Goal: Task Accomplishment & Management: Use online tool/utility

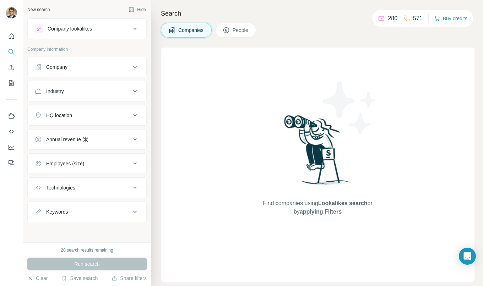
click at [86, 22] on button "Company lookalikes" at bounding box center [87, 28] width 119 height 17
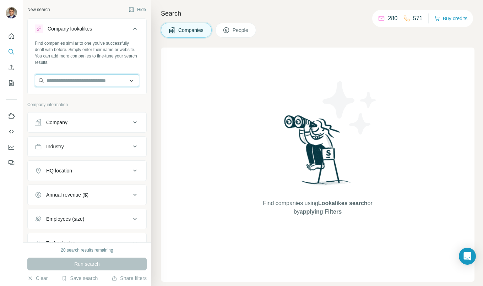
click at [81, 79] on input "text" at bounding box center [87, 80] width 104 height 13
click at [84, 221] on div "Employees (size)" at bounding box center [65, 219] width 38 height 7
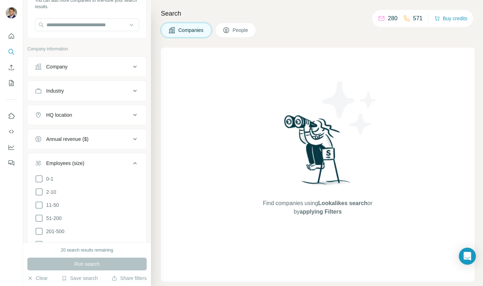
click at [96, 162] on div "Employees (size)" at bounding box center [83, 163] width 96 height 7
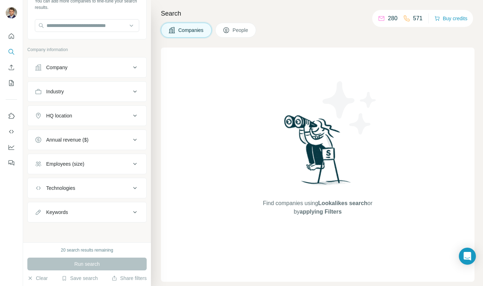
click at [100, 210] on div "Keywords" at bounding box center [83, 212] width 96 height 7
click at [69, 232] on input "text" at bounding box center [80, 230] width 90 height 13
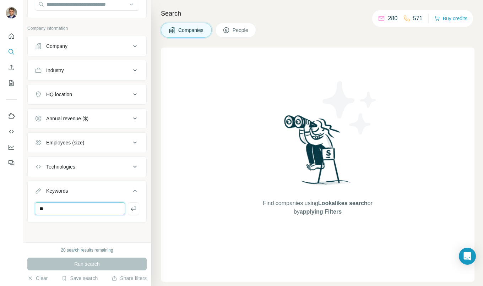
type input "*"
click at [134, 163] on icon at bounding box center [135, 167] width 9 height 9
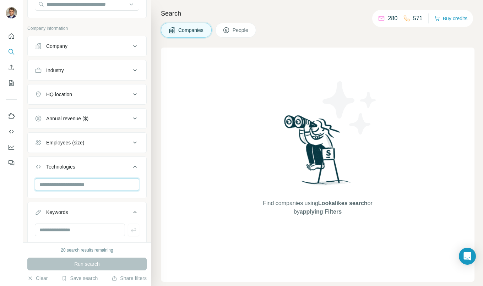
click at [95, 184] on input "text" at bounding box center [87, 184] width 104 height 13
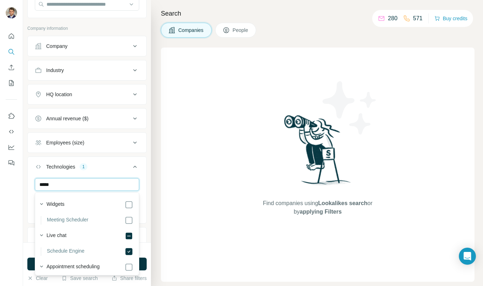
click at [47, 184] on input "*****" at bounding box center [87, 184] width 104 height 13
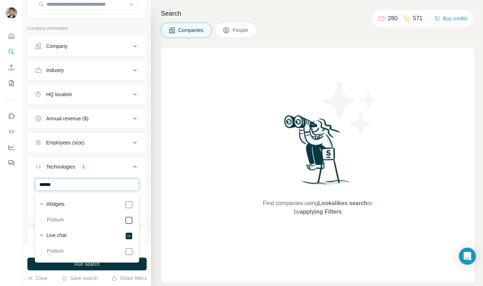
type input "******"
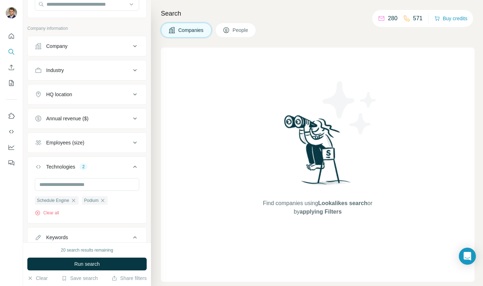
click at [142, 183] on div "Schedule Engine Podium Clear all" at bounding box center [87, 200] width 119 height 44
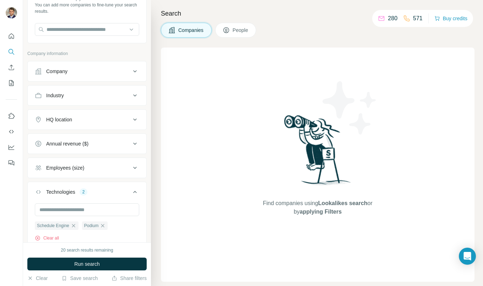
scroll to position [49, 0]
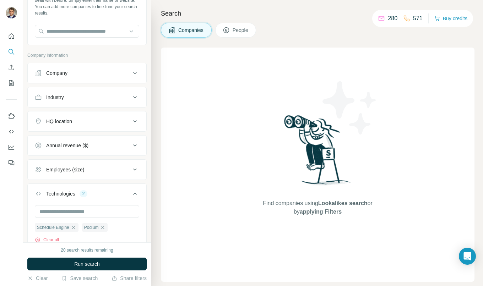
click at [86, 147] on div "Annual revenue ($)" at bounding box center [67, 145] width 42 height 7
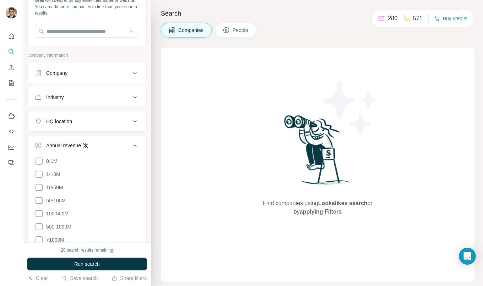
scroll to position [54, 0]
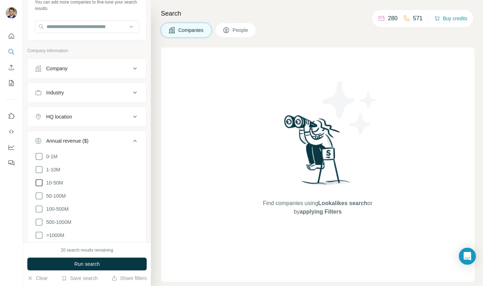
click at [39, 181] on icon at bounding box center [39, 183] width 9 height 9
click at [38, 168] on icon at bounding box center [39, 170] width 9 height 9
click at [139, 141] on icon at bounding box center [135, 141] width 9 height 9
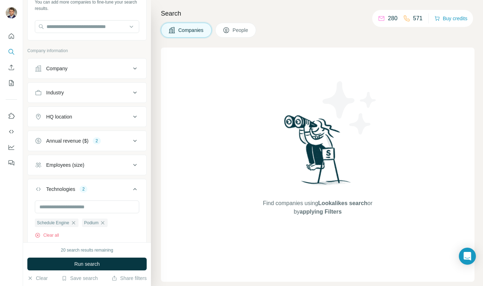
click at [108, 159] on button "Employees (size)" at bounding box center [87, 165] width 119 height 17
click at [127, 163] on div "Employees (size)" at bounding box center [83, 165] width 96 height 7
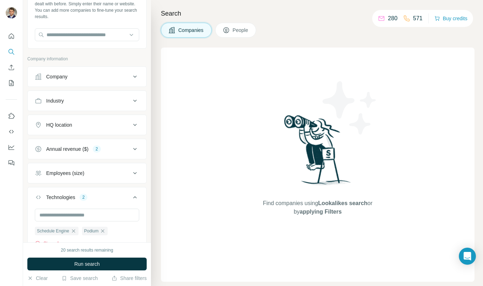
scroll to position [45, 0]
click at [117, 127] on div "HQ location" at bounding box center [83, 125] width 96 height 7
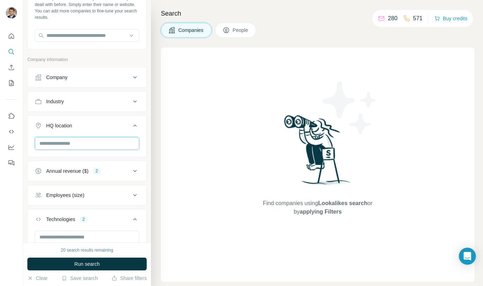
click at [86, 144] on input "text" at bounding box center [87, 143] width 104 height 13
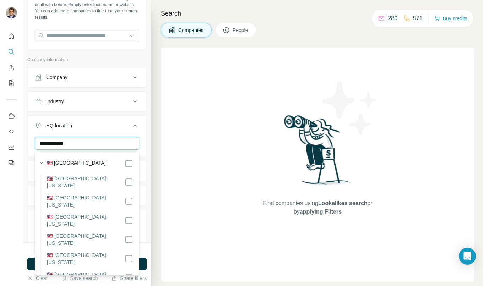
type input "**********"
click at [144, 132] on button "HQ location 1" at bounding box center [87, 127] width 119 height 20
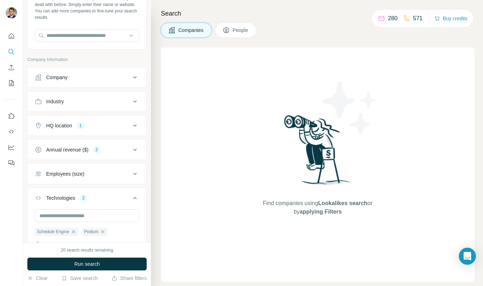
click at [134, 103] on icon at bounding box center [135, 101] width 9 height 9
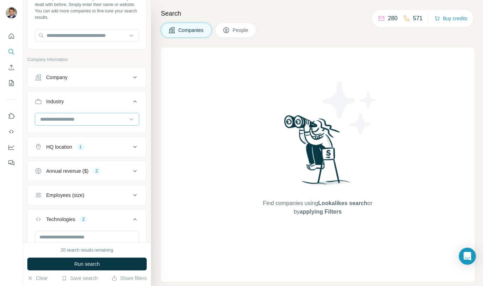
click at [102, 124] on div at bounding box center [83, 119] width 88 height 12
click at [98, 119] on input at bounding box center [83, 119] width 88 height 8
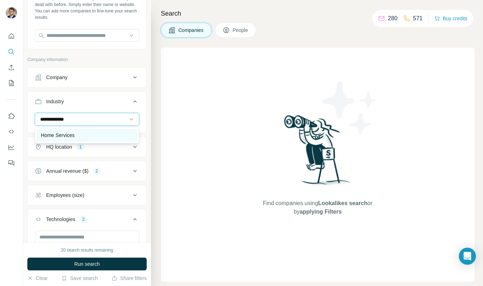
type input "**********"
click at [53, 134] on p "Home Services" at bounding box center [58, 135] width 34 height 7
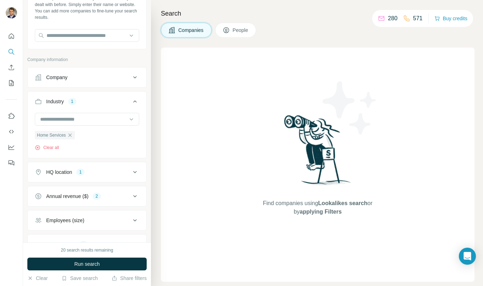
click at [146, 90] on ul "Company Industry 1 Home Services Clear all HQ location 1 Annual revenue ($) 2 E…" at bounding box center [86, 207] width 119 height 280
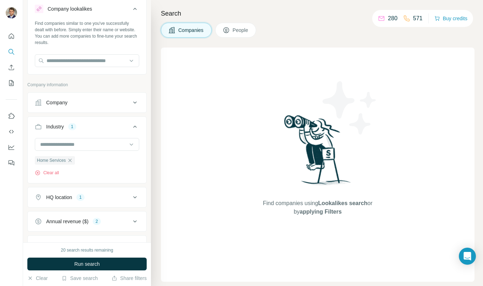
scroll to position [17, 0]
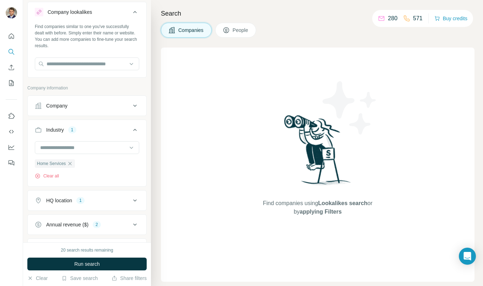
click at [139, 103] on icon at bounding box center [135, 106] width 9 height 9
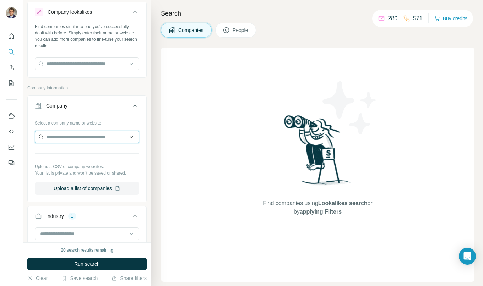
click at [93, 140] on input "text" at bounding box center [87, 137] width 104 height 13
click at [139, 104] on icon at bounding box center [135, 106] width 9 height 9
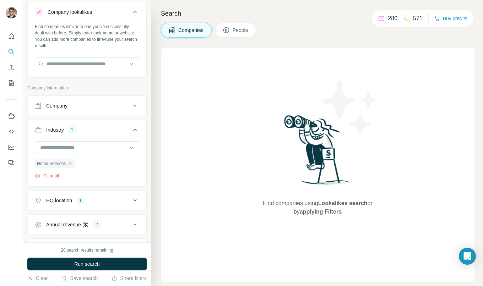
click at [135, 127] on icon at bounding box center [135, 130] width 9 height 9
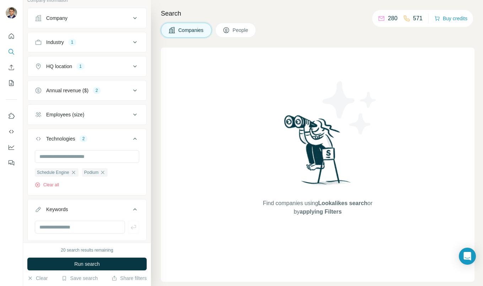
scroll to position [123, 0]
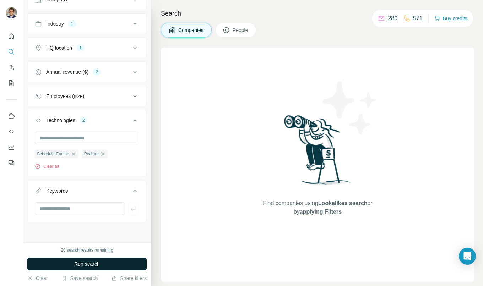
click at [85, 262] on span "Run search" at bounding box center [87, 264] width 26 height 7
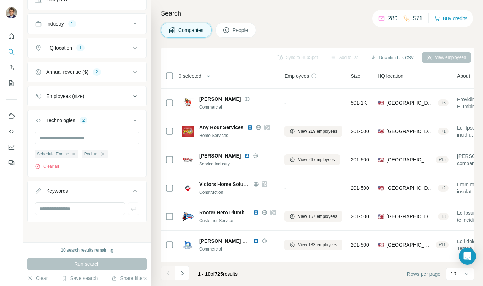
scroll to position [55, 0]
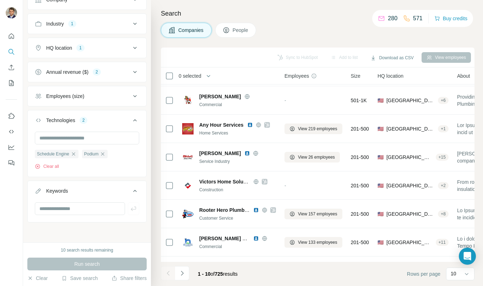
click at [350, 15] on h4 "Search" at bounding box center [318, 14] width 314 height 10
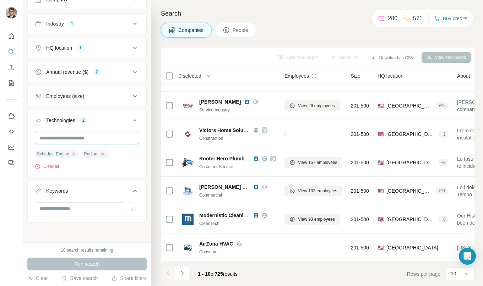
scroll to position [112, 0]
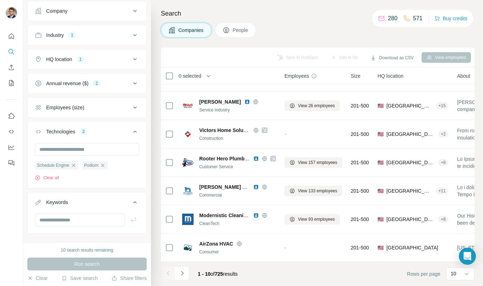
click at [135, 80] on icon at bounding box center [135, 83] width 9 height 9
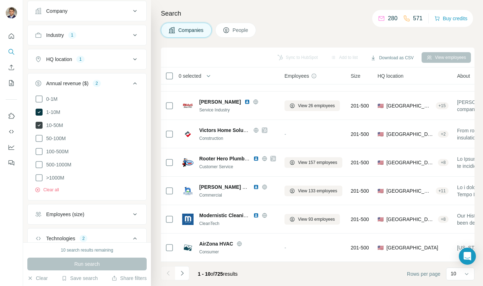
click at [40, 125] on icon at bounding box center [39, 125] width 7 height 7
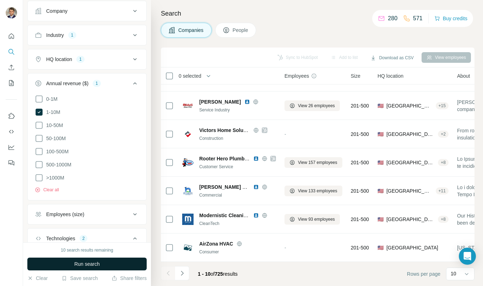
click at [88, 263] on span "Run search" at bounding box center [87, 264] width 26 height 7
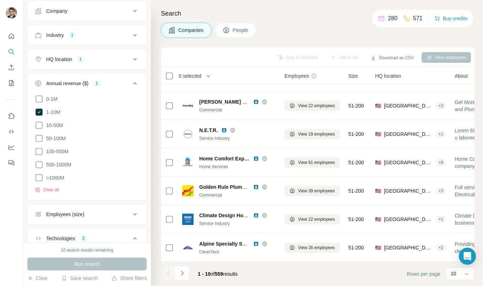
click at [157, 137] on div "Search Companies People Sync to HubSpot Add to list Download as CSV View employ…" at bounding box center [317, 143] width 332 height 286
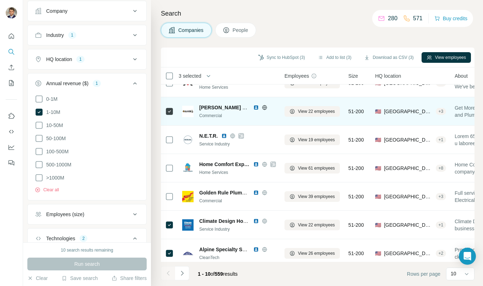
scroll to position [107, 0]
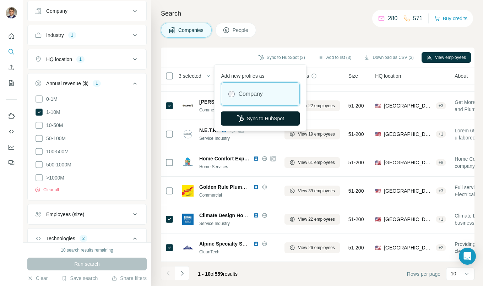
click at [261, 117] on button "Sync to HubSpot" at bounding box center [260, 119] width 79 height 14
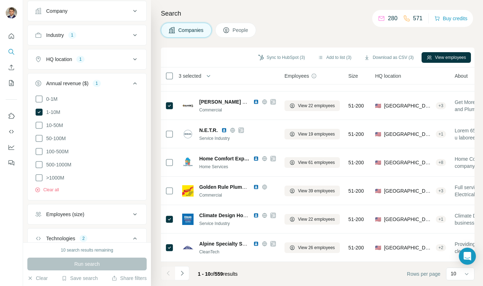
click at [311, 11] on h4 "Search" at bounding box center [318, 14] width 314 height 10
